Goal: Browse casually

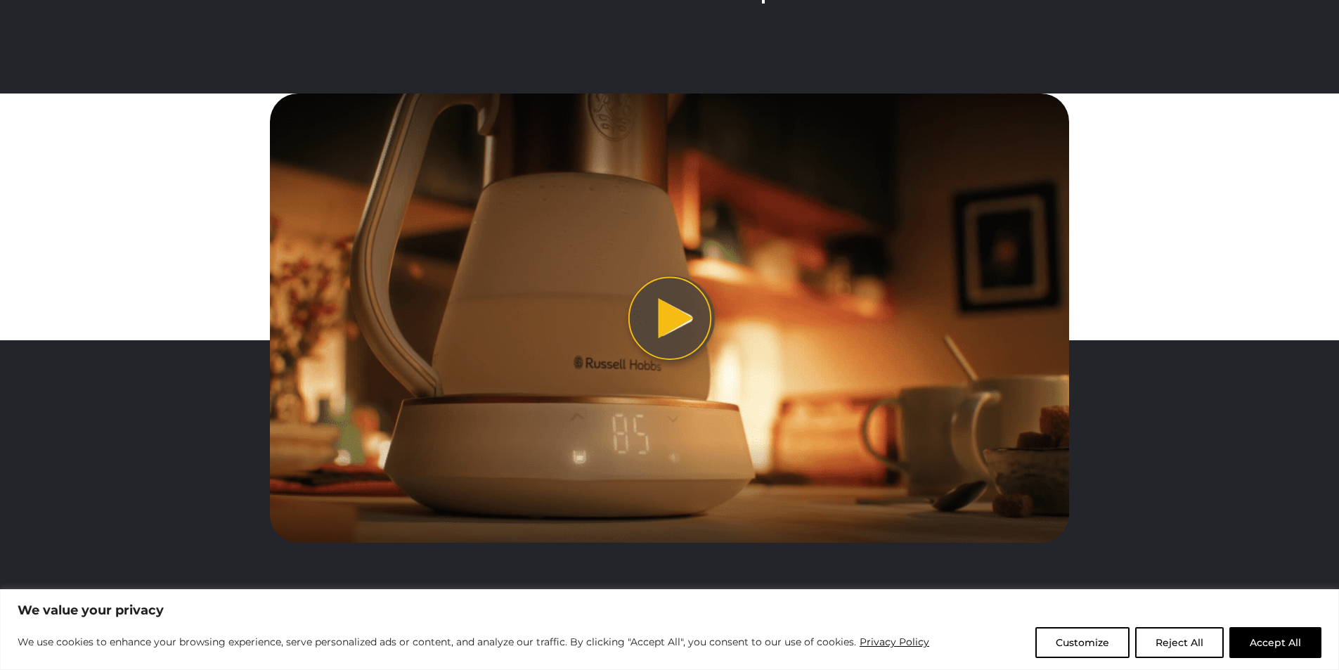
scroll to position [3230, 0]
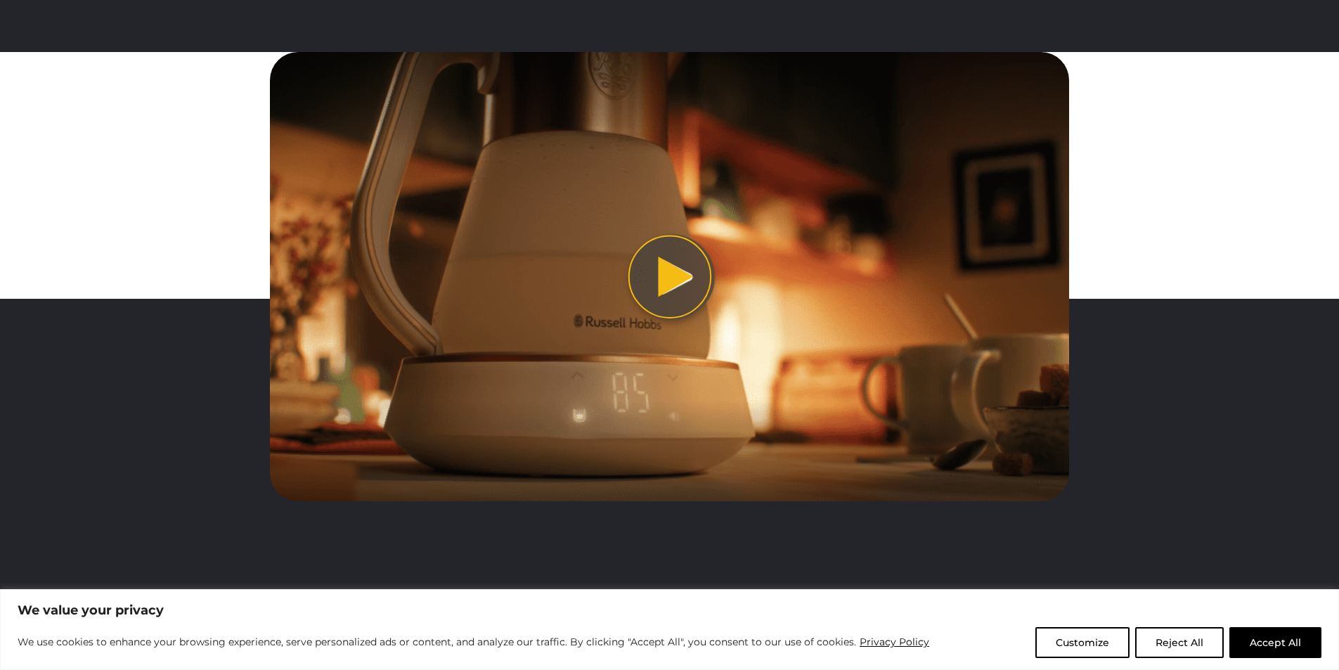
click at [674, 288] on button "Play video" at bounding box center [669, 276] width 799 height 449
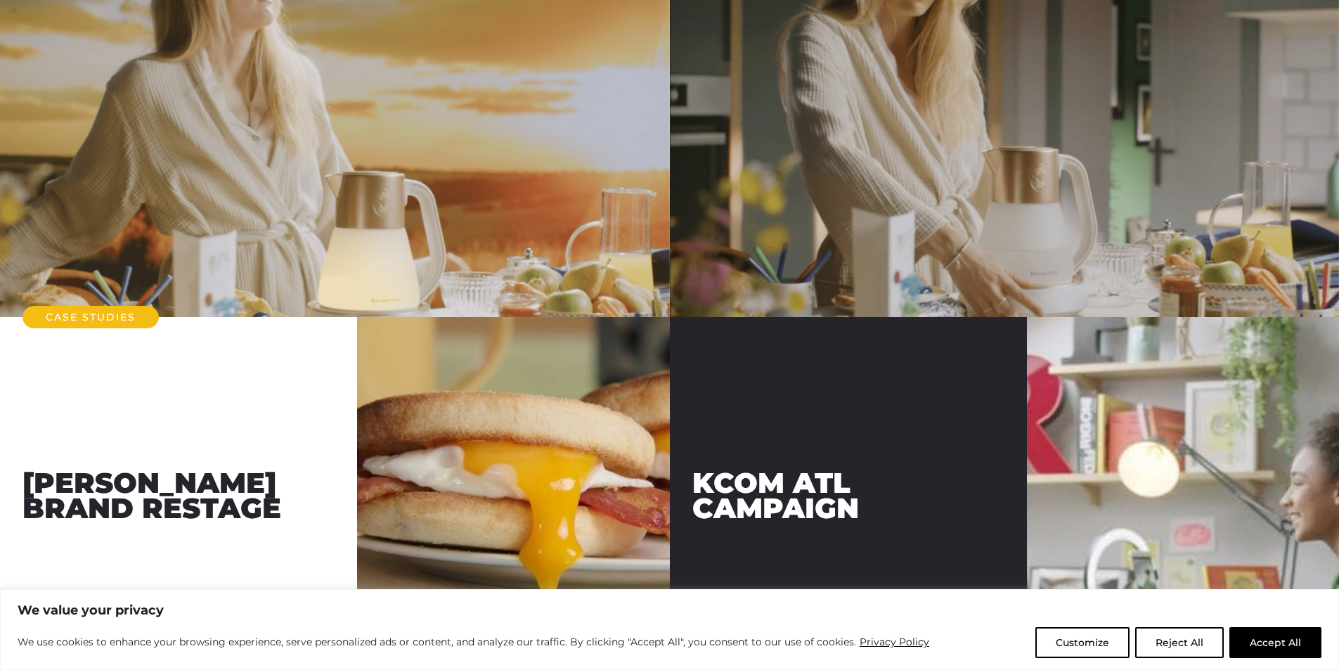
scroll to position [4425, 0]
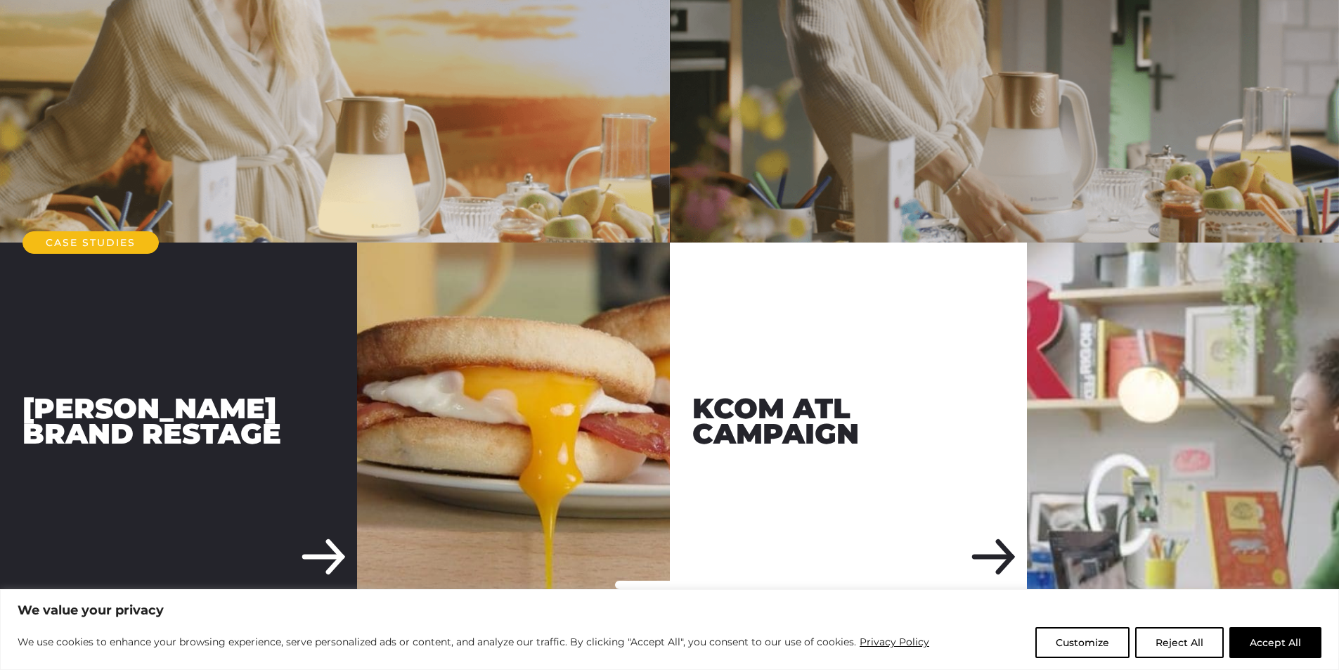
click at [321, 560] on div "[PERSON_NAME] Brand Restage" at bounding box center [178, 421] width 357 height 357
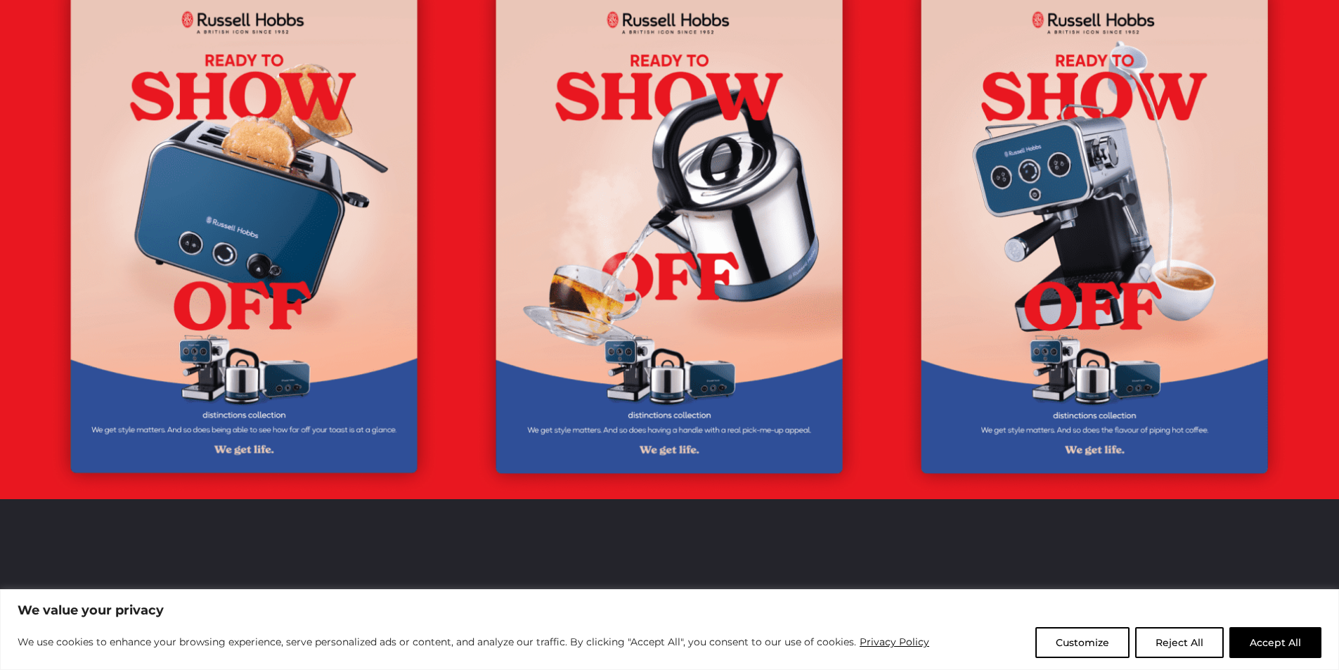
scroll to position [3023, 0]
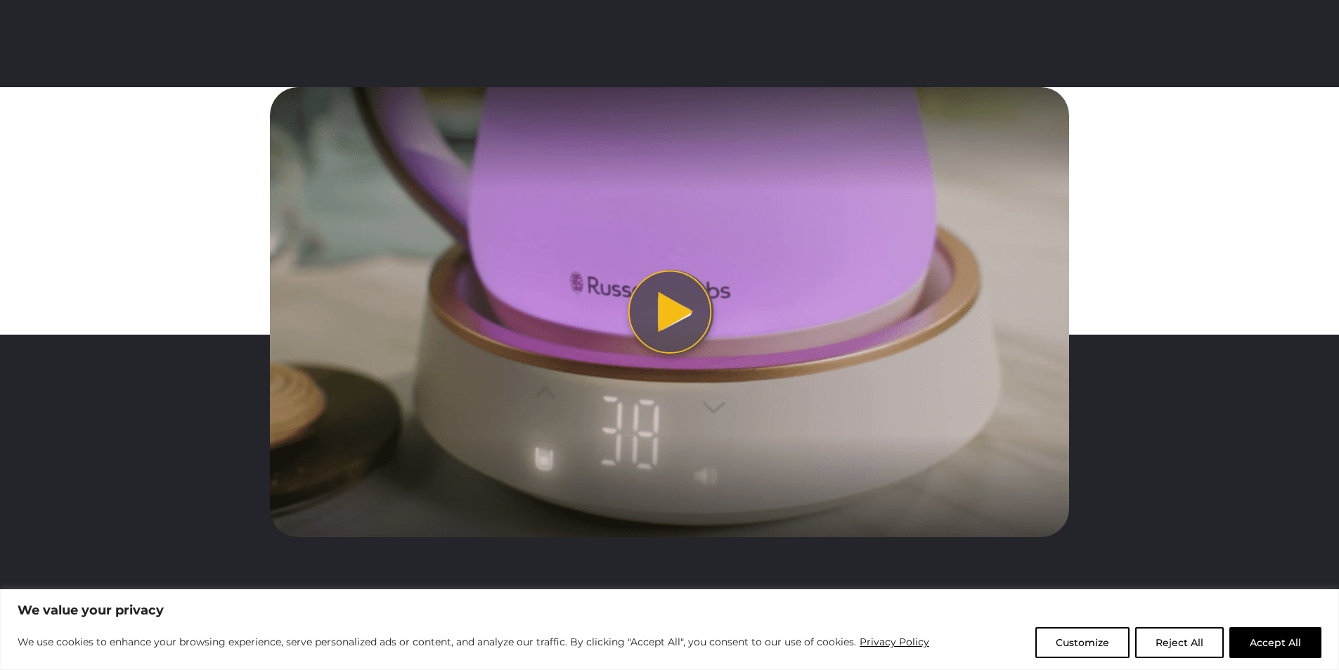
scroll to position [1828, 0]
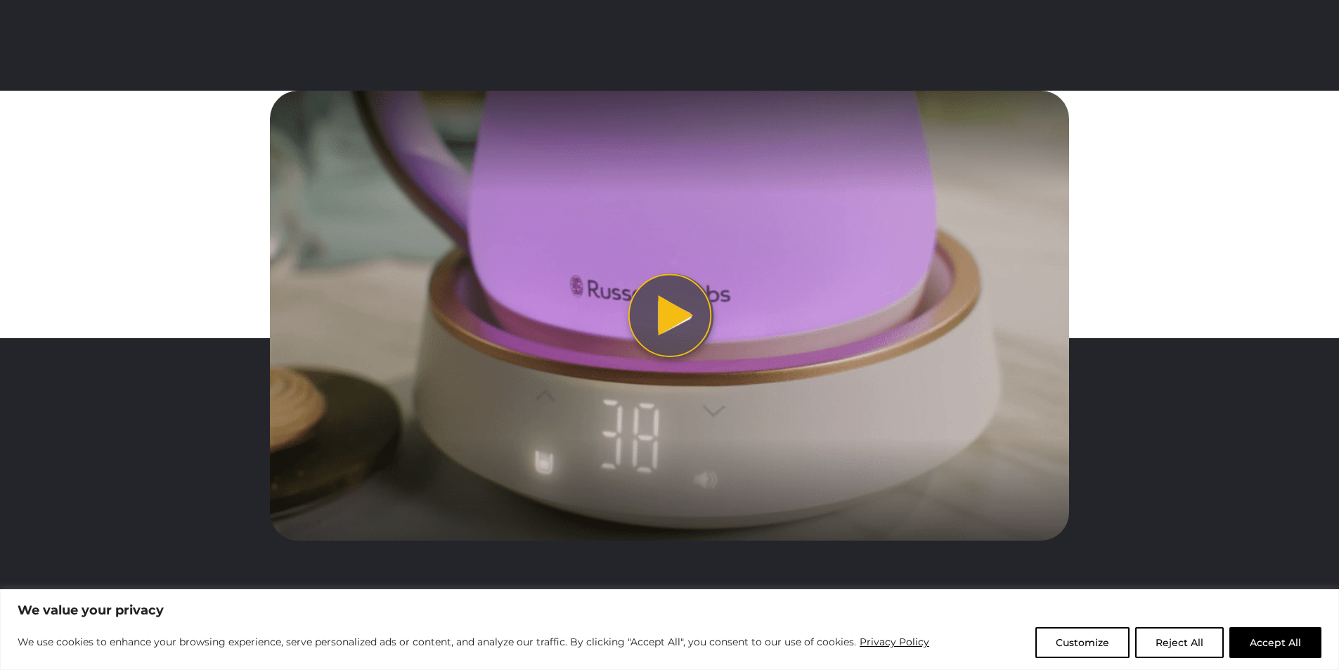
click at [676, 313] on button "Play video" at bounding box center [669, 315] width 799 height 449
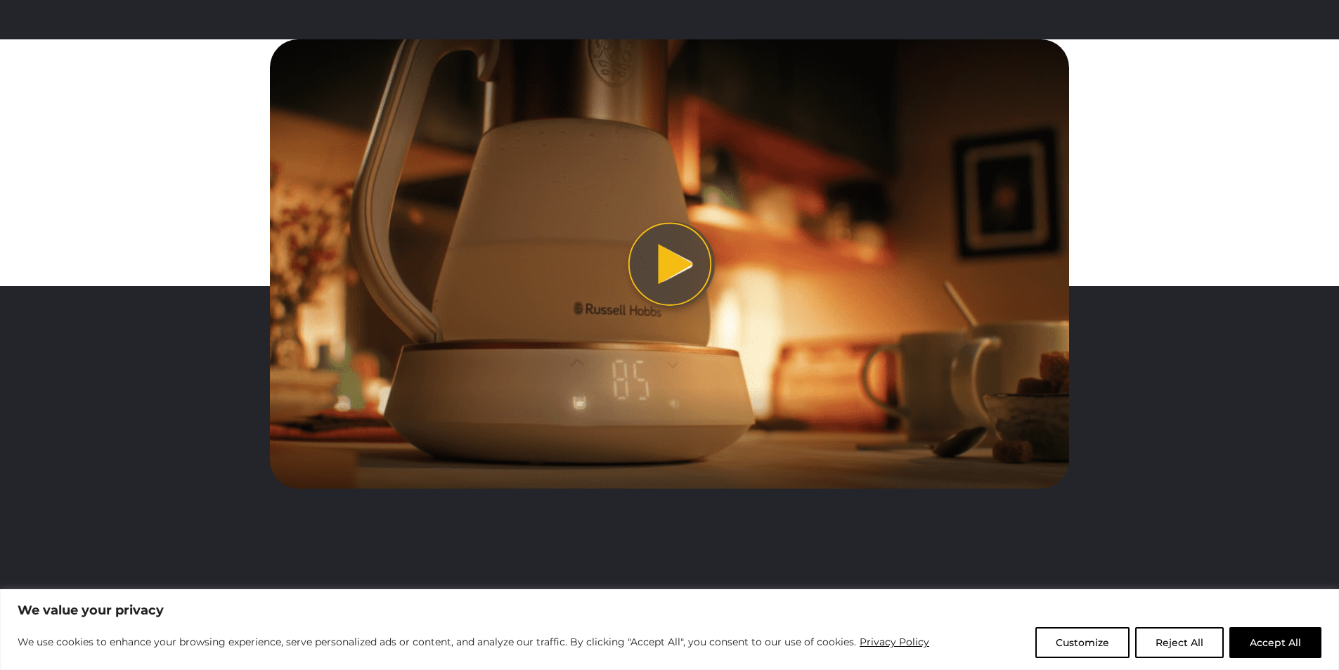
scroll to position [3234, 0]
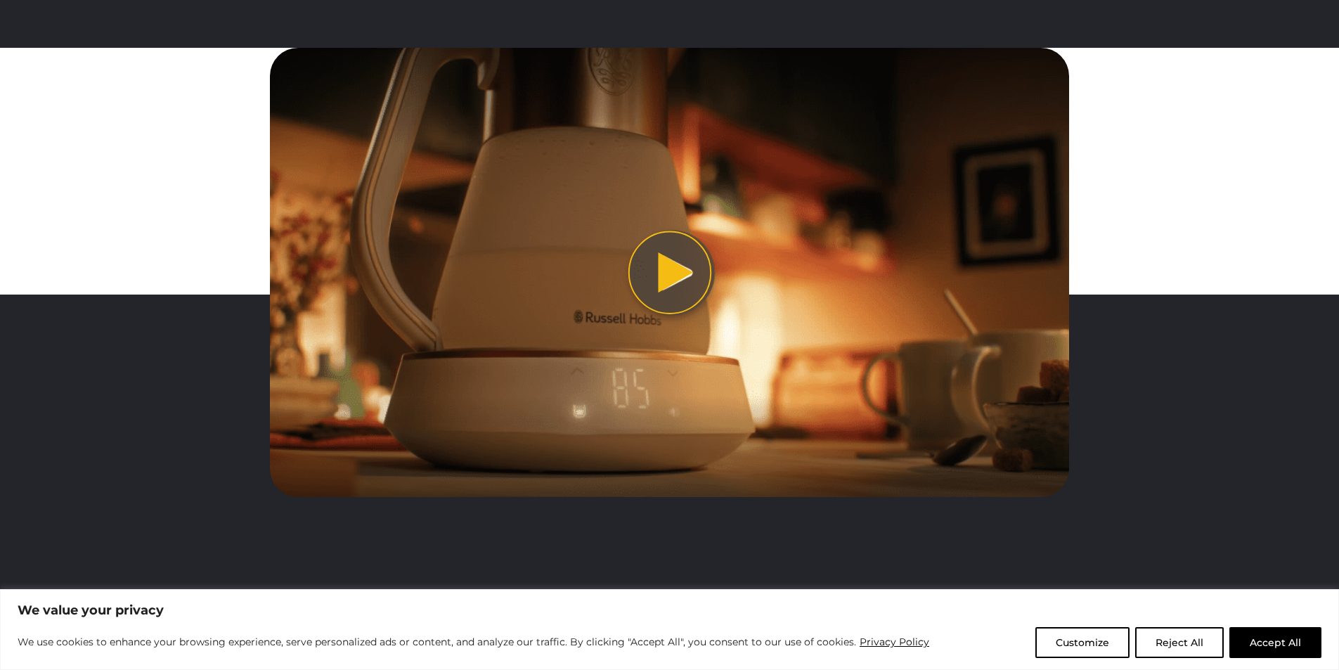
click at [683, 277] on button "Play video" at bounding box center [669, 272] width 799 height 449
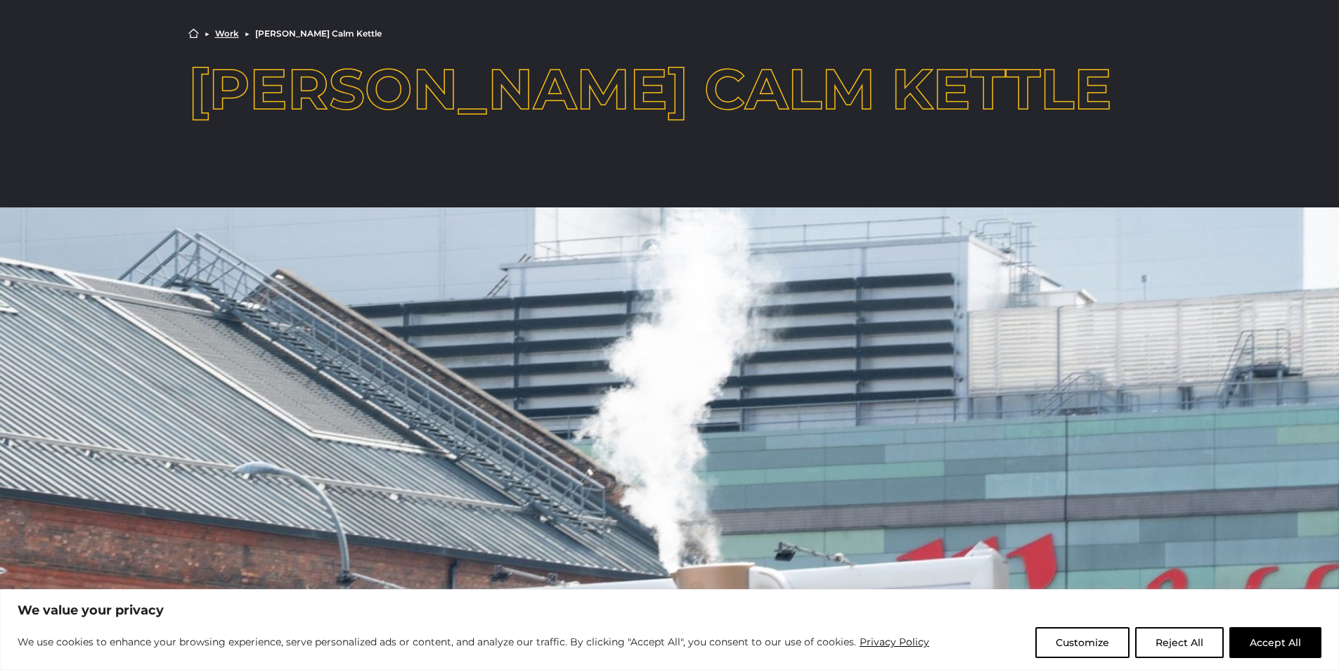
scroll to position [0, 0]
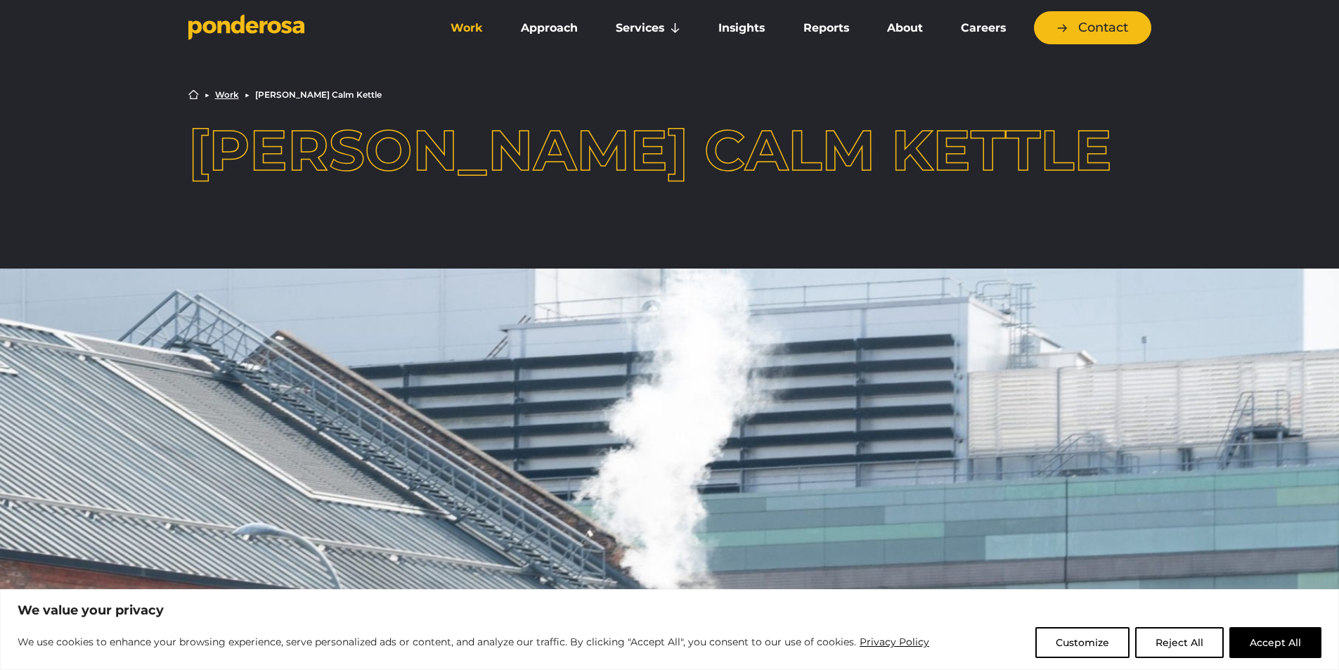
click at [458, 23] on link "Work" at bounding box center [466, 28] width 65 height 30
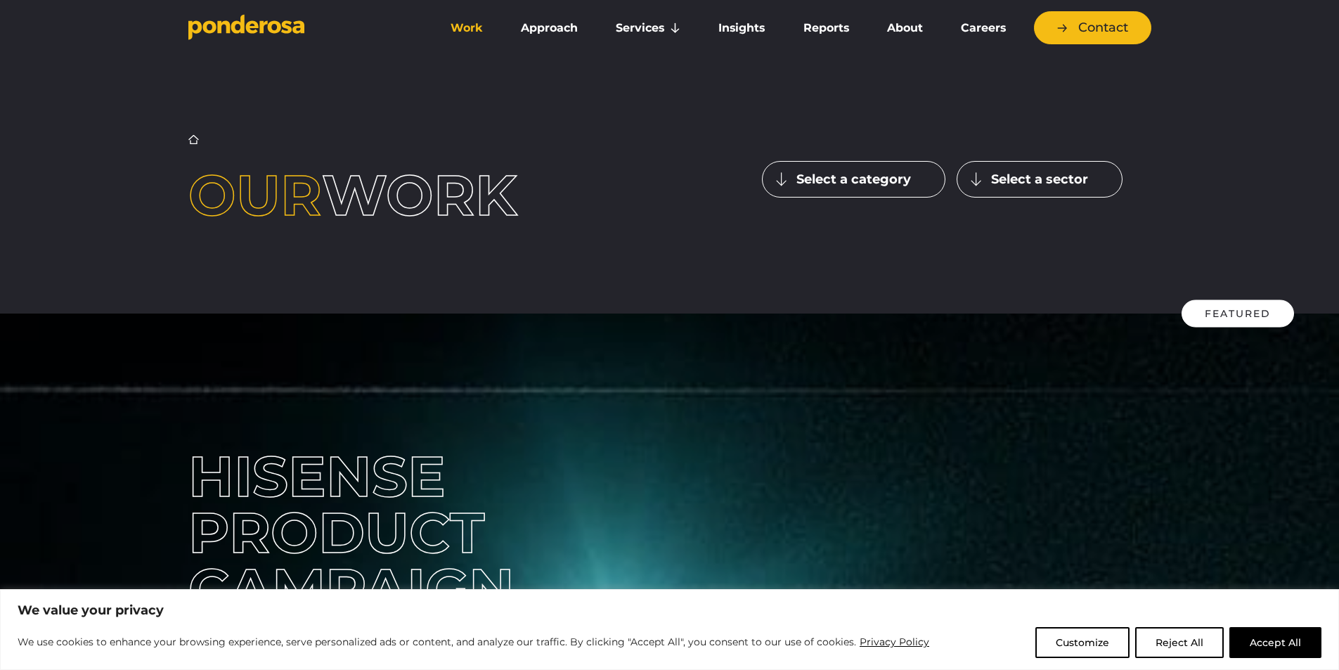
click at [288, 34] on icon "Go to homepage" at bounding box center [246, 27] width 116 height 26
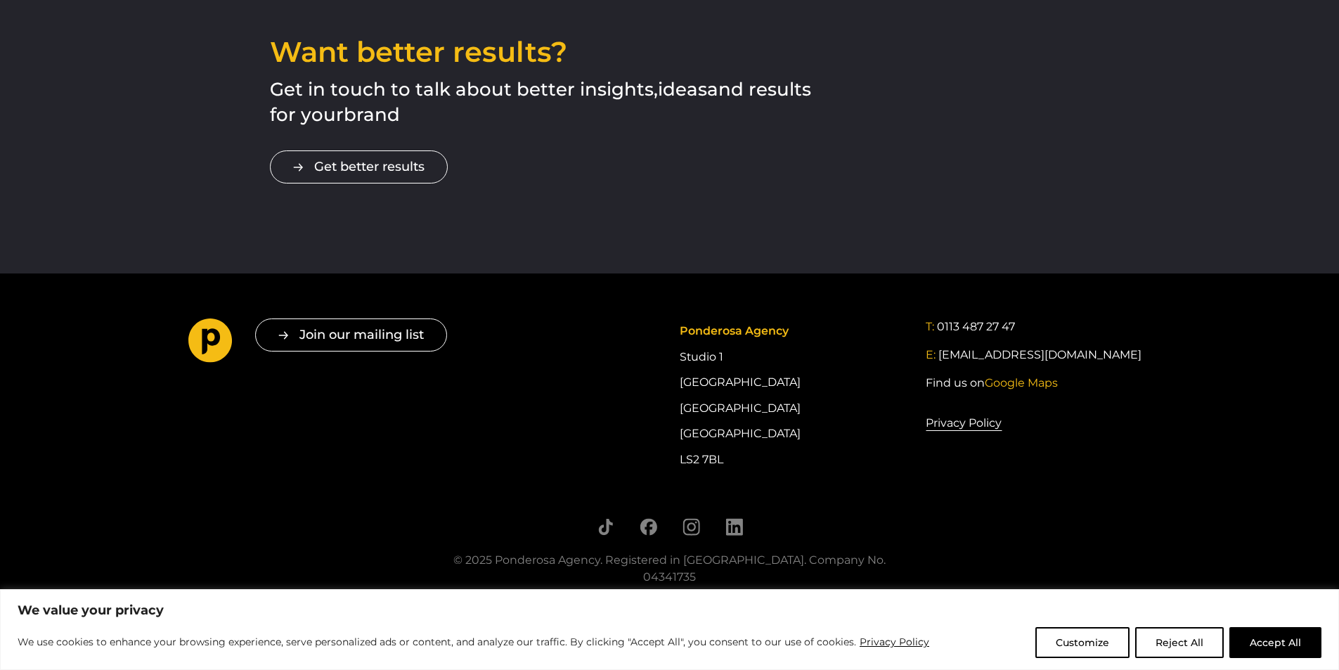
scroll to position [1933, 0]
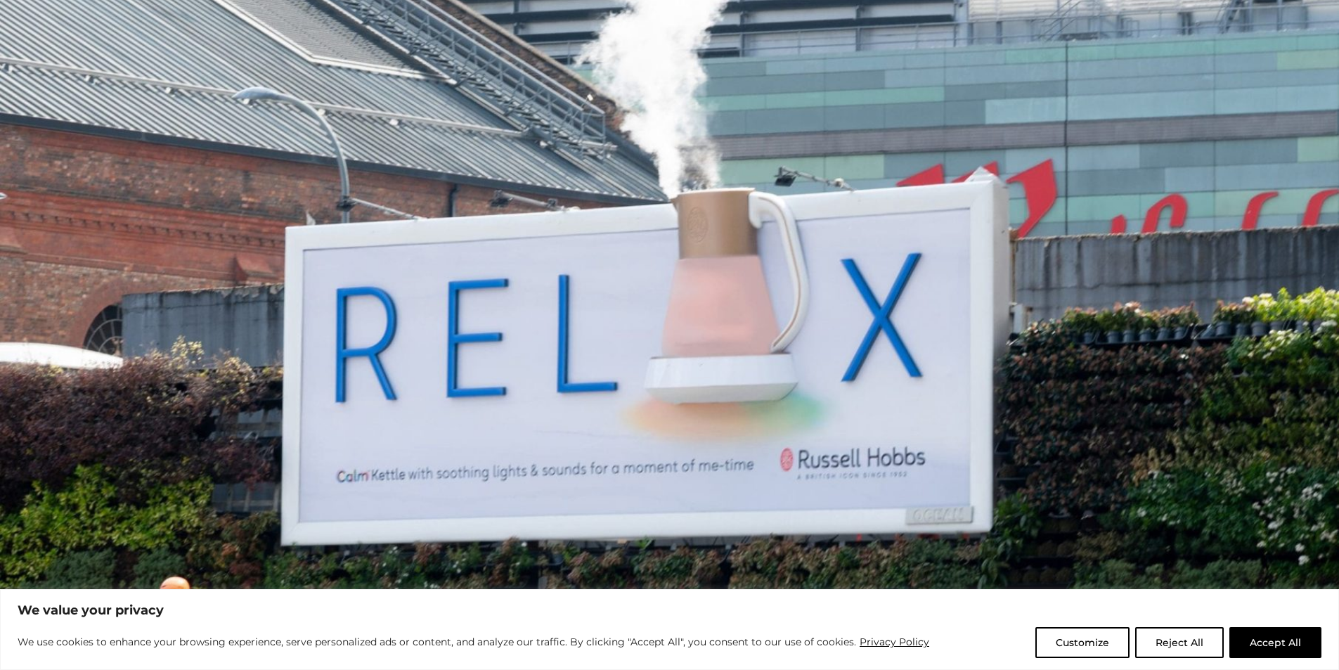
scroll to position [422, 0]
